Goal: Information Seeking & Learning: Learn about a topic

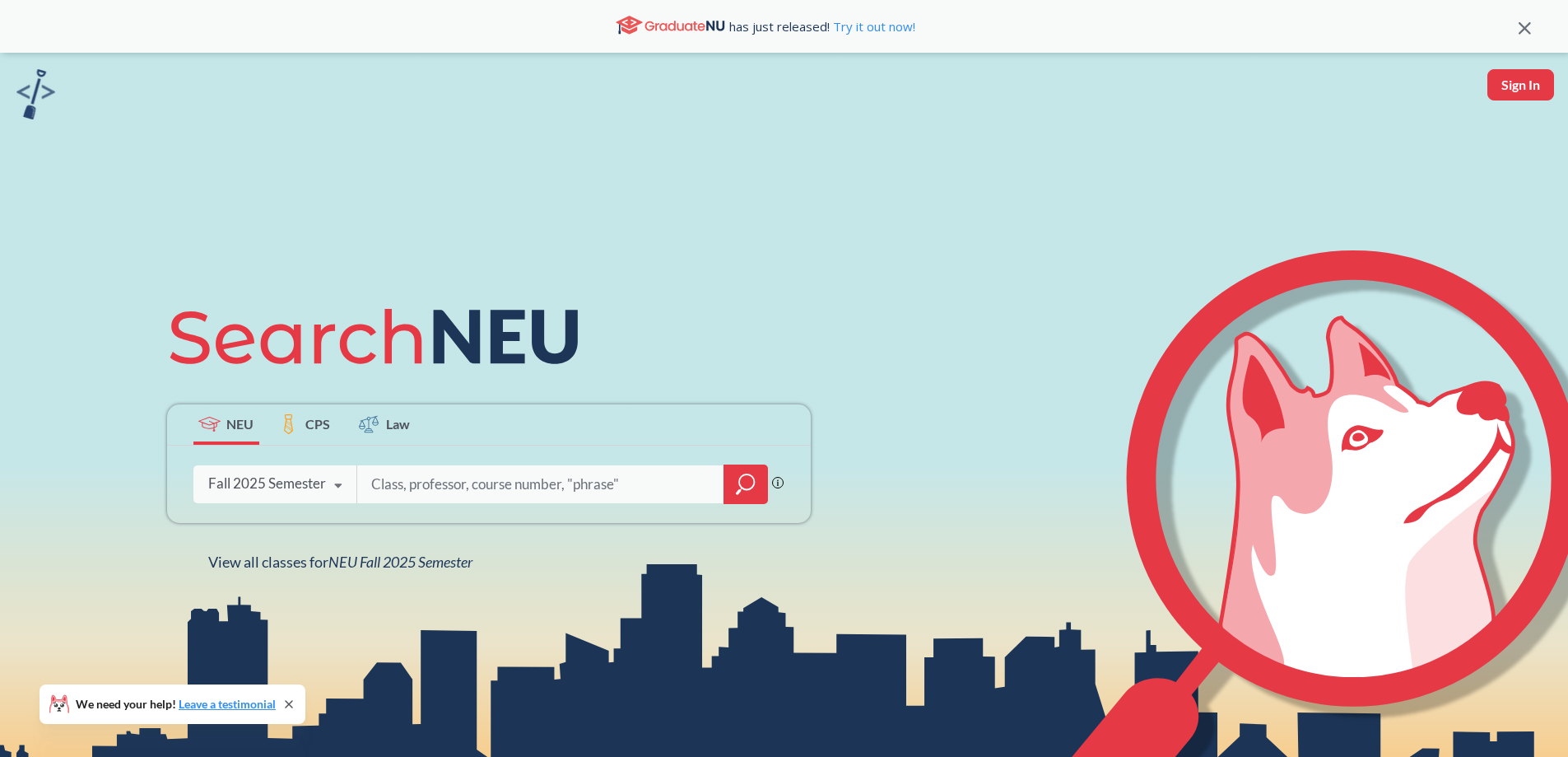
click at [431, 470] on input "search" at bounding box center [540, 484] width 343 height 34
type input "cive 2324"
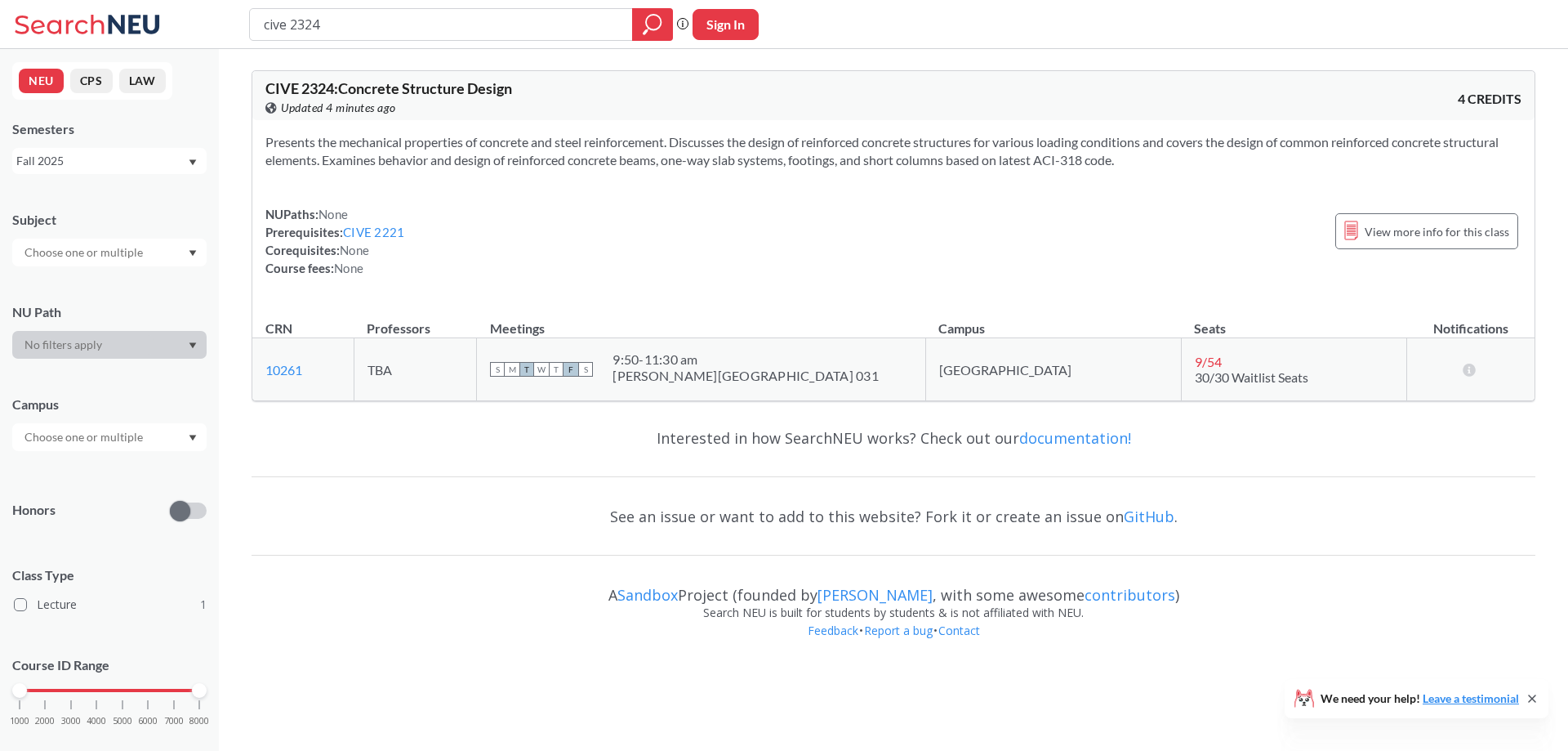
click at [110, 147] on div "Semesters Fall 2025" at bounding box center [109, 147] width 195 height 54
click at [103, 157] on div "Fall 2025" at bounding box center [102, 161] width 171 height 18
click at [75, 286] on span "Spring 2025" at bounding box center [54, 295] width 65 height 18
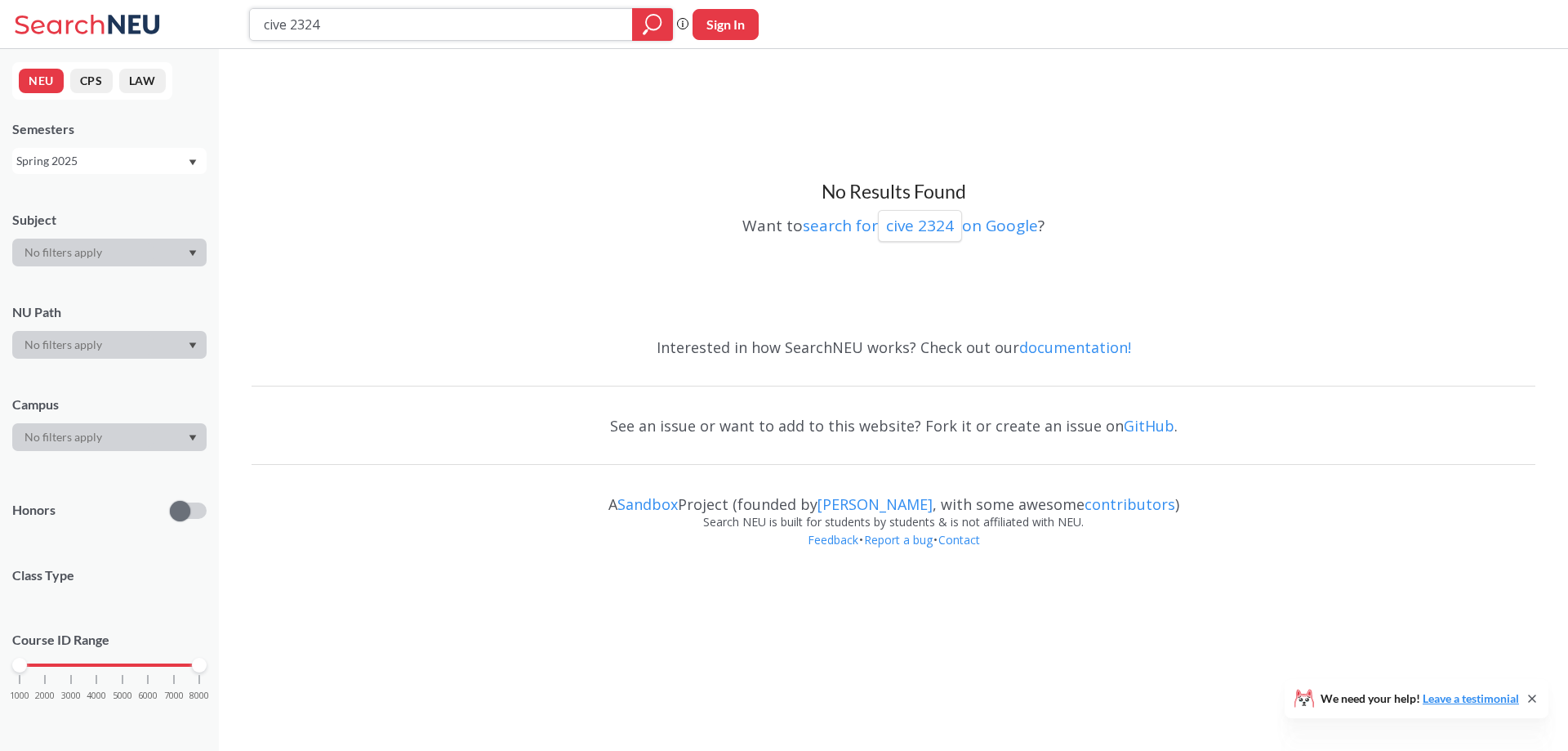
click at [365, 20] on input "cive 2324" at bounding box center [441, 25] width 359 height 28
click at [363, 20] on input "cive 2324" at bounding box center [441, 25] width 359 height 28
click at [87, 156] on div "Spring 2025" at bounding box center [102, 161] width 171 height 18
click at [88, 202] on div "Fall 2025" at bounding box center [114, 197] width 185 height 18
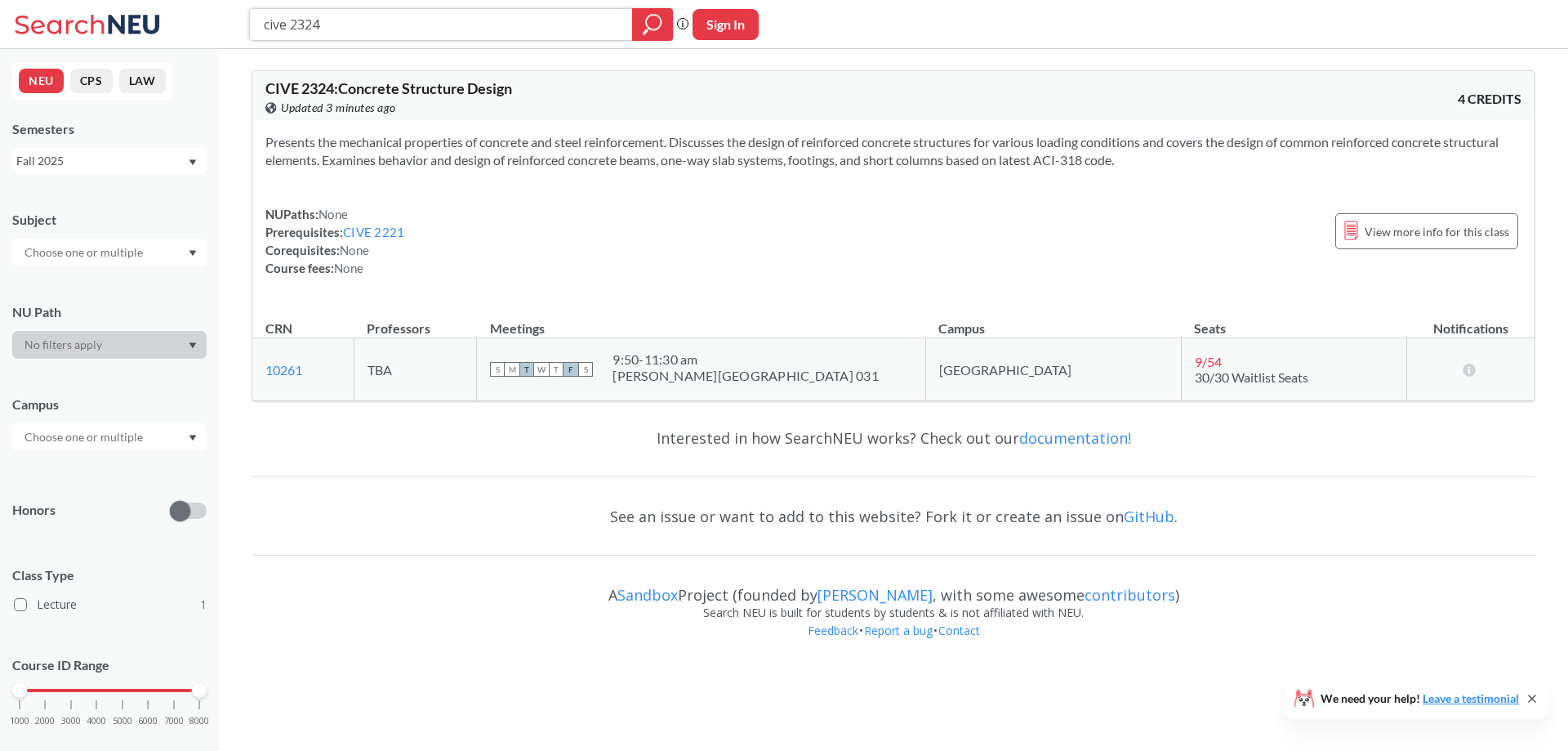
click at [376, 36] on input "cive 2324" at bounding box center [441, 25] width 359 height 28
type input "cive 4554"
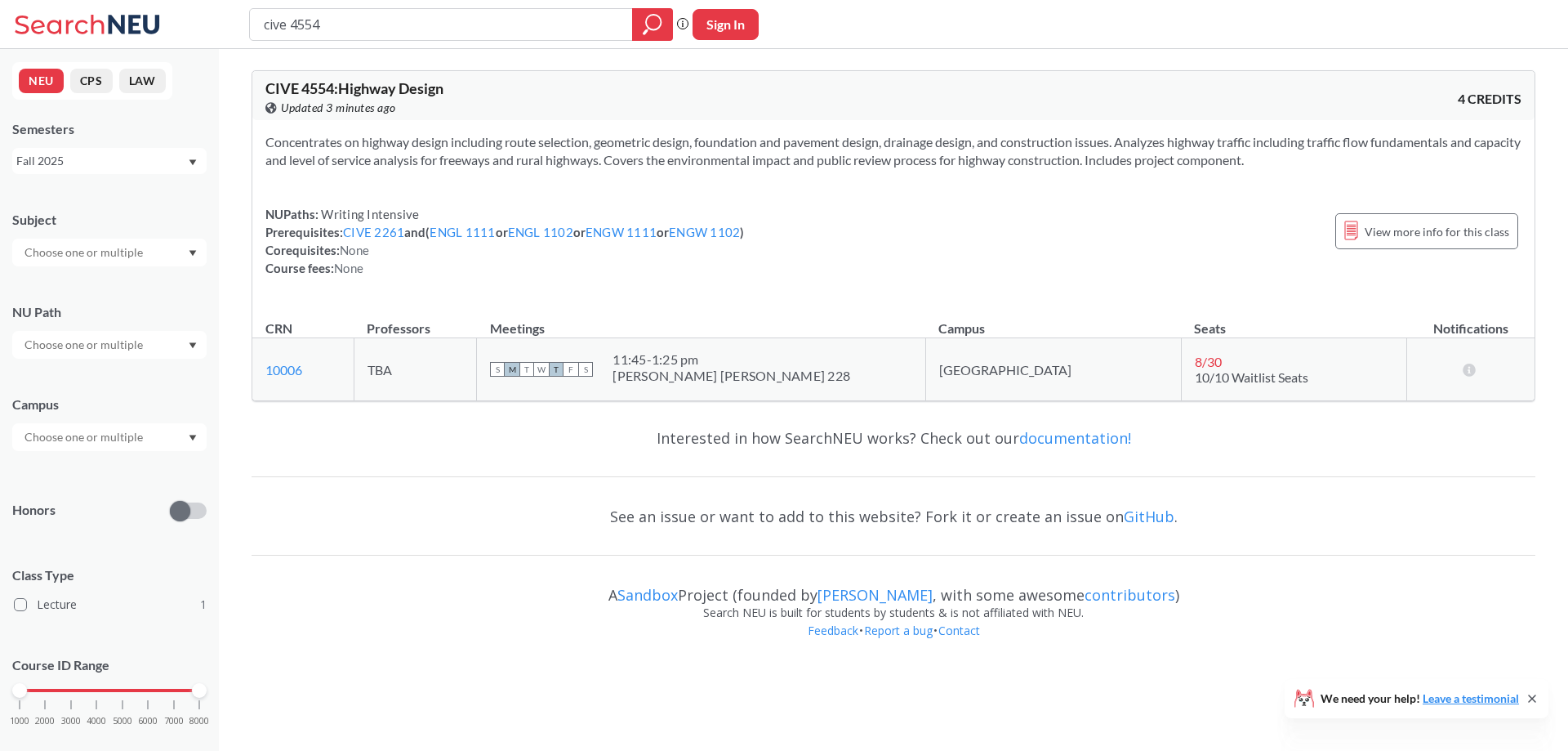
click at [63, 167] on div "Fall 2025" at bounding box center [102, 161] width 171 height 18
click at [94, 254] on span "Summer 1 2025" at bounding box center [63, 250] width 84 height 18
